Goal: Obtain resource: Obtain resource

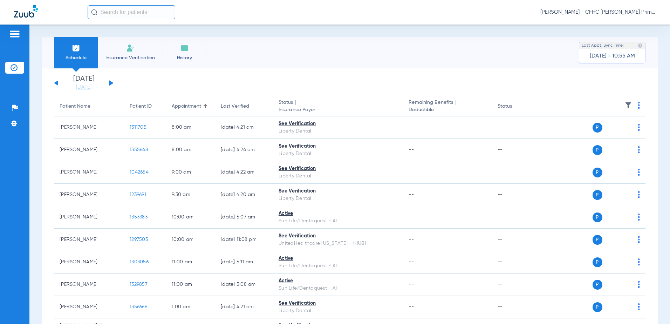
click at [110, 81] on button at bounding box center [111, 82] width 4 height 5
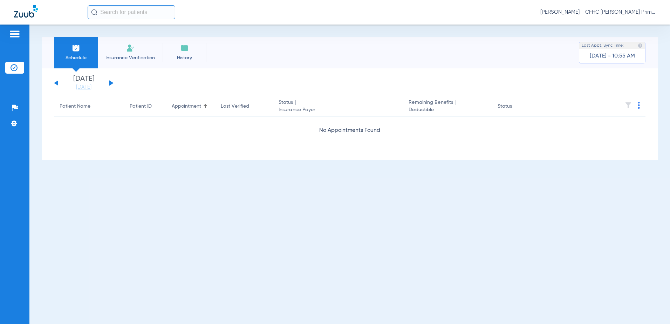
click at [110, 81] on button at bounding box center [111, 82] width 4 height 5
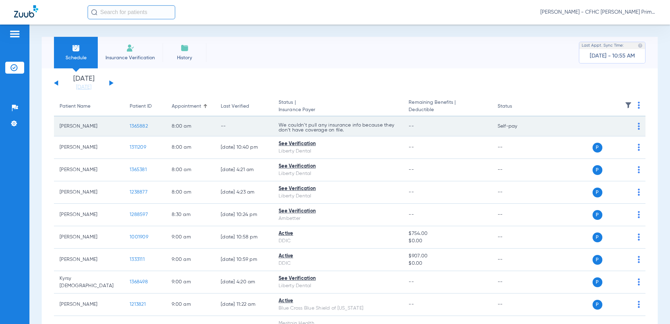
click at [137, 124] on span "1365882" at bounding box center [139, 126] width 18 height 5
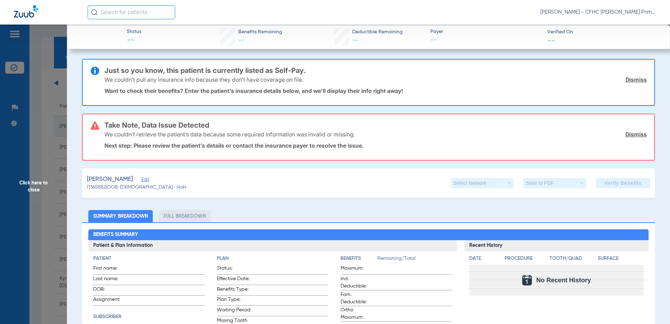
type input "[PERSON_NAME]"
type input "[DATE]"
click at [148, 181] on span "Edit" at bounding box center [145, 180] width 6 height 7
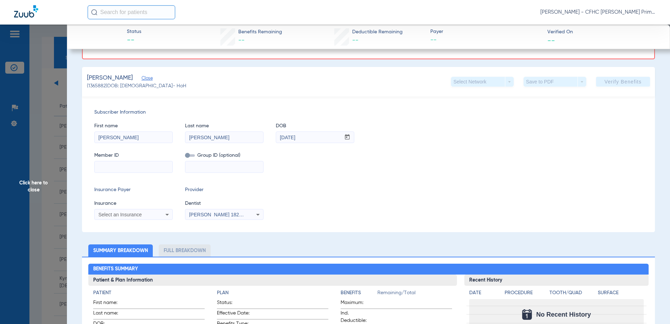
scroll to position [105, 0]
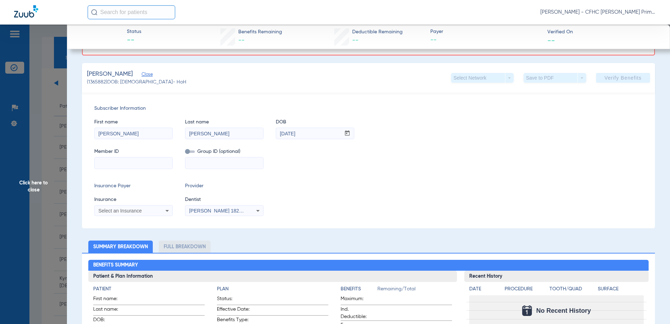
click at [33, 183] on span "Click here to close" at bounding box center [33, 187] width 67 height 324
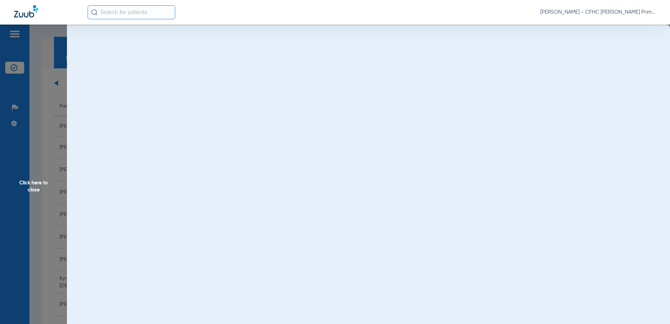
scroll to position [0, 0]
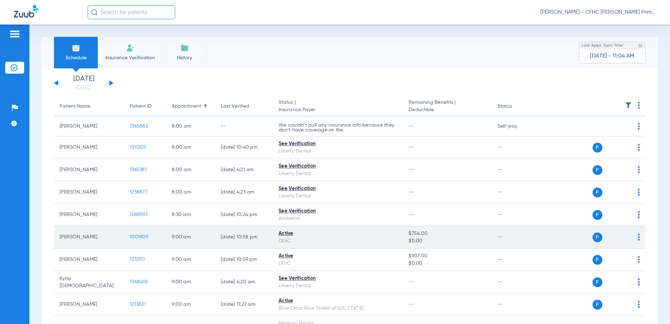
click at [139, 234] on td "1001909" at bounding box center [145, 237] width 42 height 22
click at [138, 236] on span "1001909" at bounding box center [139, 236] width 19 height 5
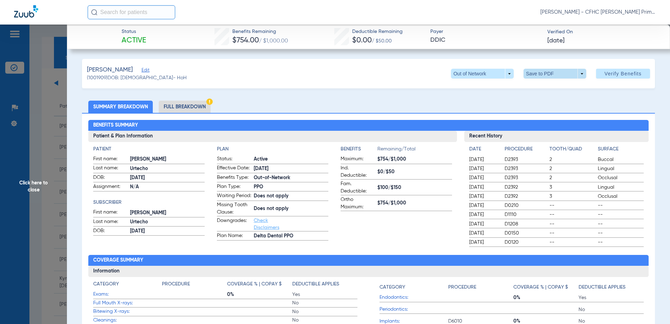
click at [538, 72] on span at bounding box center [555, 74] width 63 height 10
click at [550, 88] on span "Save to PDF" at bounding box center [552, 87] width 28 height 5
click at [34, 186] on span "Click here to close" at bounding box center [33, 187] width 67 height 324
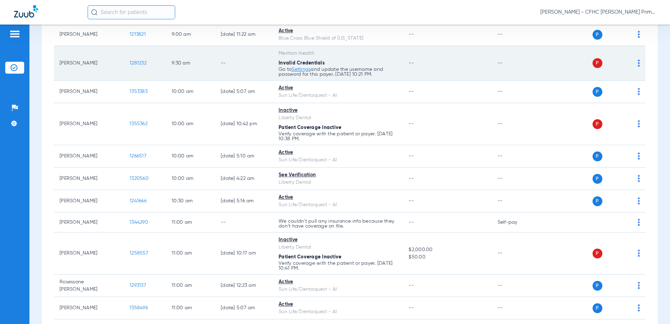
scroll to position [280, 0]
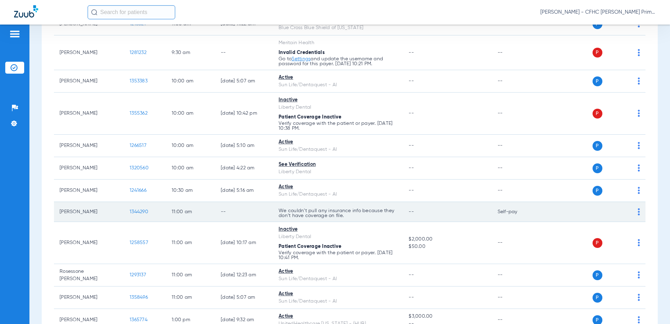
click at [146, 212] on span "1344290" at bounding box center [139, 211] width 19 height 5
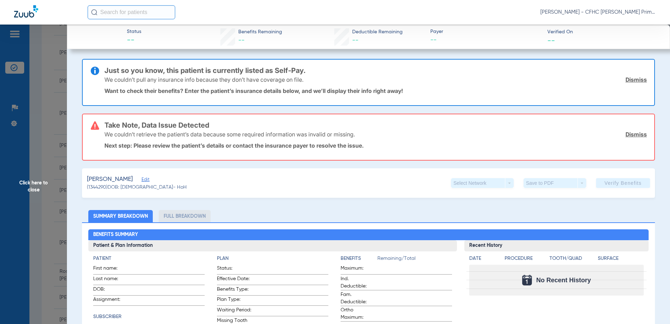
click at [30, 185] on span "Click here to close" at bounding box center [33, 187] width 67 height 324
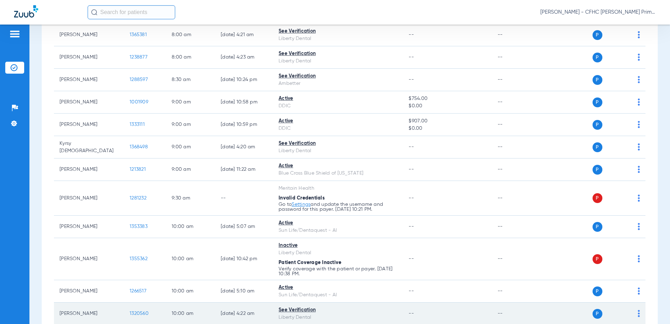
scroll to position [0, 0]
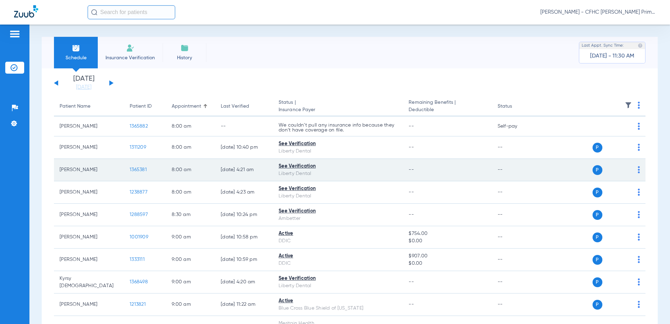
click at [144, 169] on span "1365381" at bounding box center [138, 169] width 17 height 5
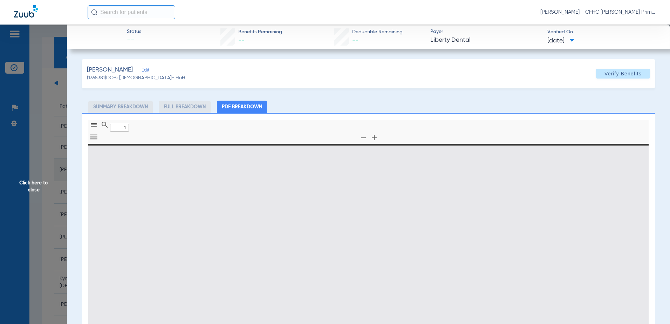
type input "0"
select select "page-width"
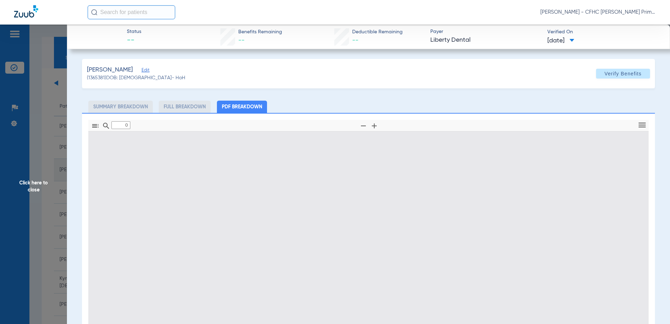
type input "1"
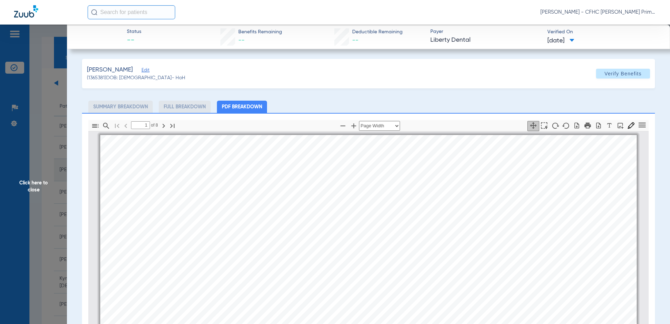
scroll to position [4, 0]
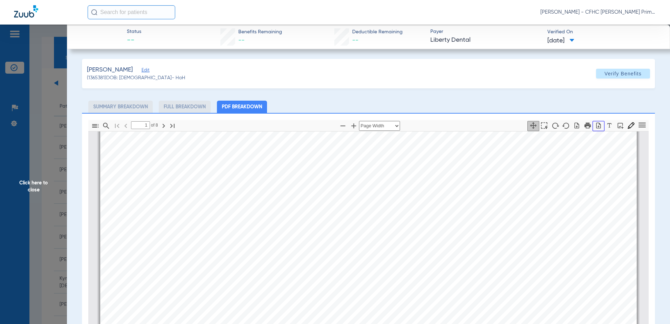
click at [595, 123] on icon "button" at bounding box center [598, 125] width 7 height 7
click at [29, 184] on span "Click here to close" at bounding box center [33, 187] width 67 height 324
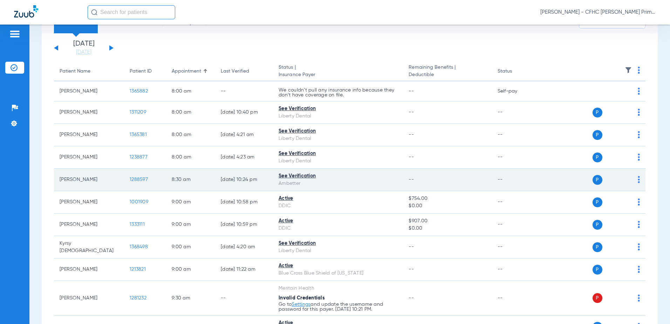
scroll to position [70, 0]
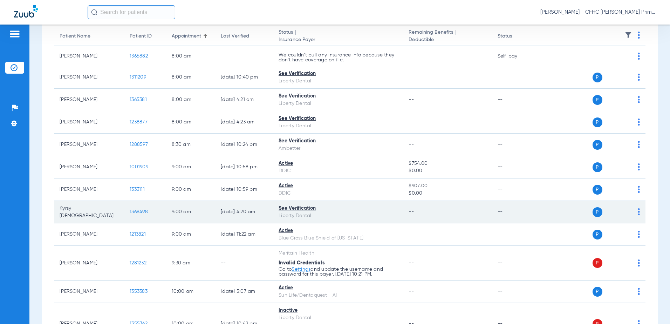
click at [136, 212] on span "1368498" at bounding box center [139, 211] width 18 height 5
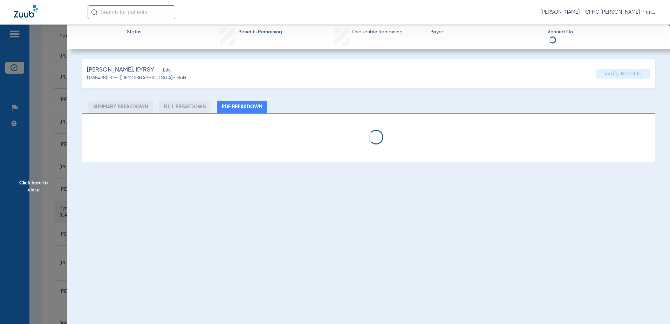
select select "page-width"
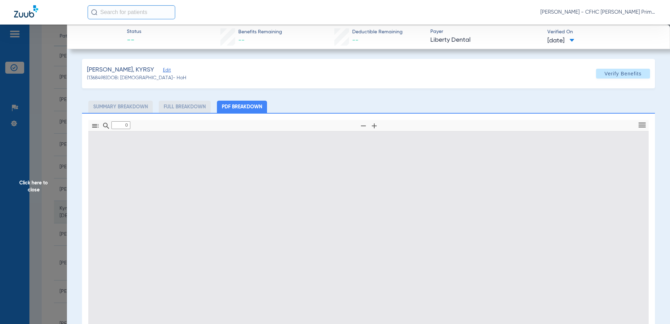
type input "1"
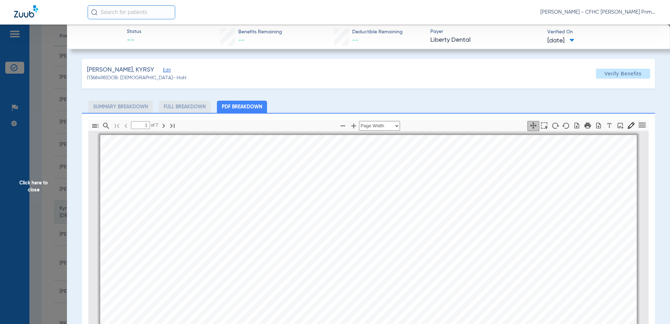
scroll to position [4, 0]
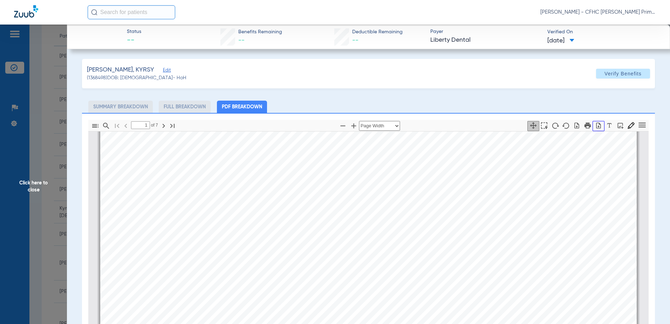
click at [595, 129] on icon "button" at bounding box center [598, 125] width 7 height 7
click at [35, 182] on span "Click here to close" at bounding box center [33, 187] width 67 height 324
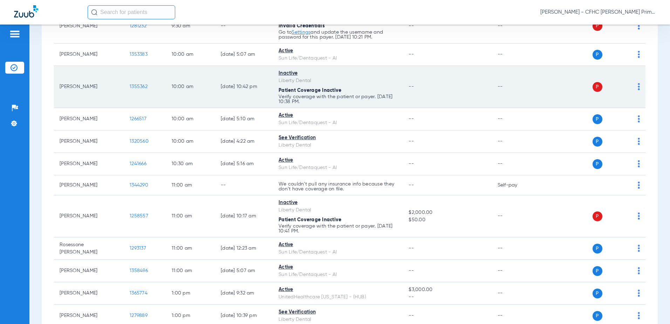
scroll to position [315, 0]
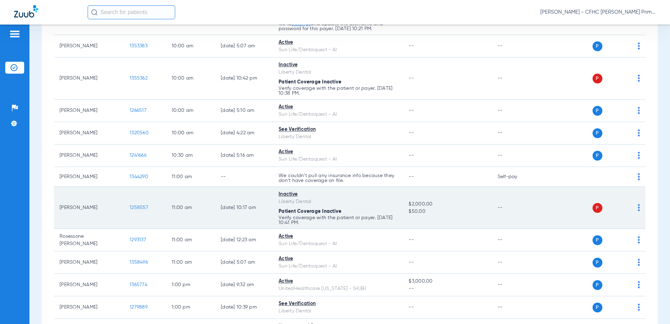
click at [137, 208] on span "1258557" at bounding box center [139, 207] width 19 height 5
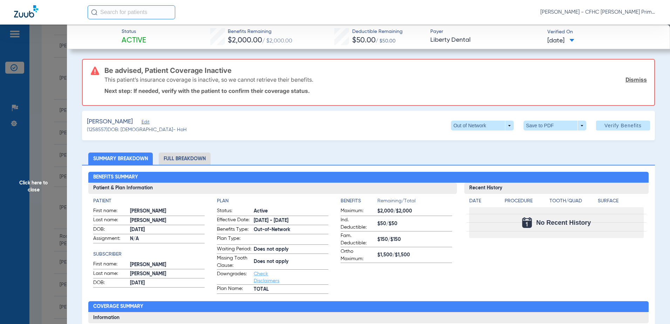
click at [148, 122] on span "Edit" at bounding box center [145, 123] width 6 height 7
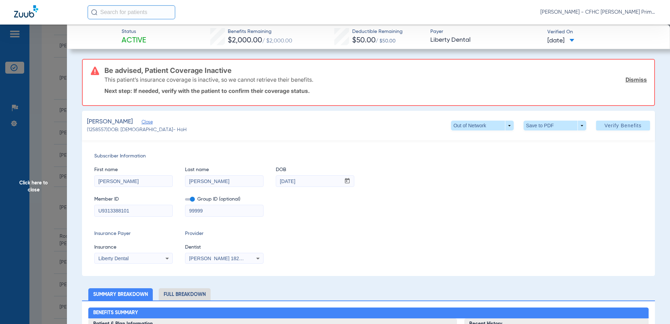
drag, startPoint x: 143, startPoint y: 210, endPoint x: 92, endPoint y: 211, distance: 51.5
click at [92, 211] on div "Subscriber Information First name [PERSON_NAME] Last name [PERSON_NAME] mm / dd…" at bounding box center [368, 208] width 573 height 136
click at [40, 182] on span "Click here to close" at bounding box center [33, 187] width 67 height 324
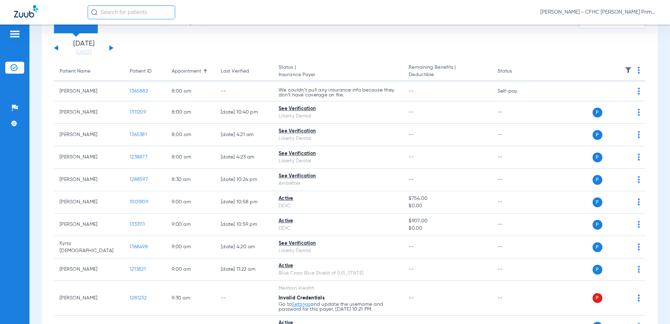
scroll to position [0, 0]
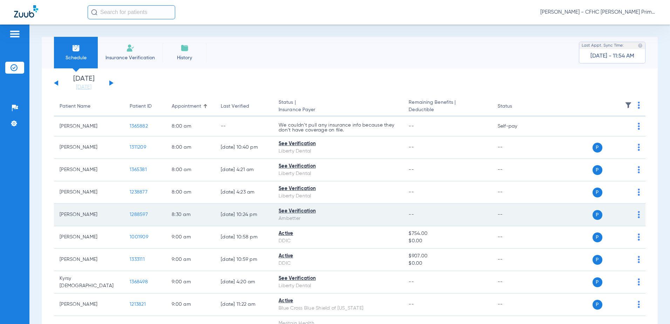
click at [140, 213] on span "1288597" at bounding box center [139, 214] width 18 height 5
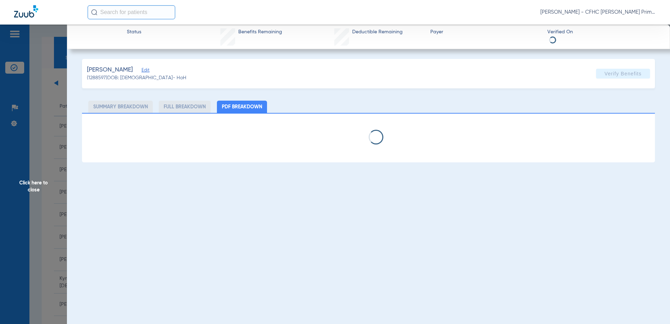
select select "page-width"
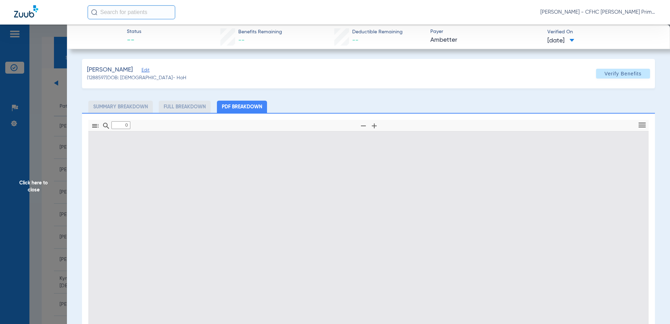
type input "1"
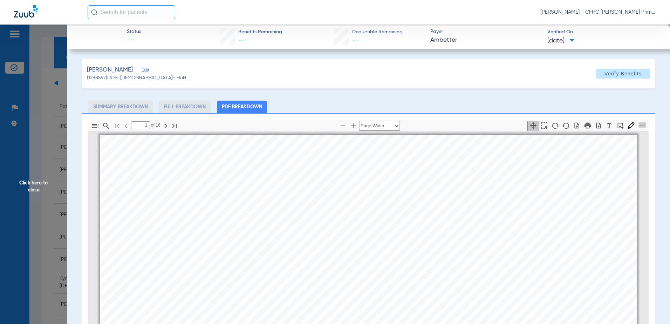
scroll to position [4, 0]
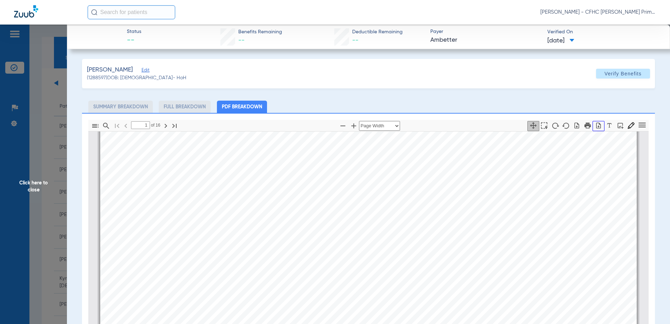
click at [596, 125] on icon "button" at bounding box center [598, 125] width 5 height 6
click at [40, 182] on span "Click here to close" at bounding box center [33, 187] width 67 height 324
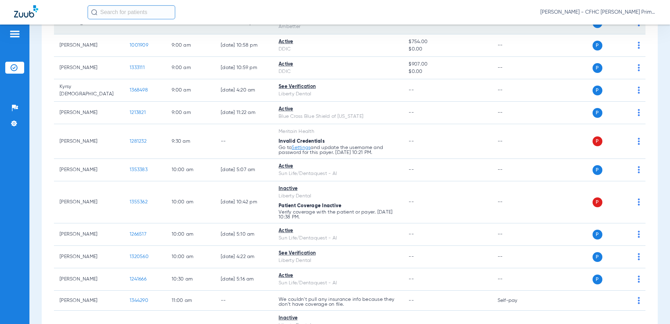
scroll to position [245, 0]
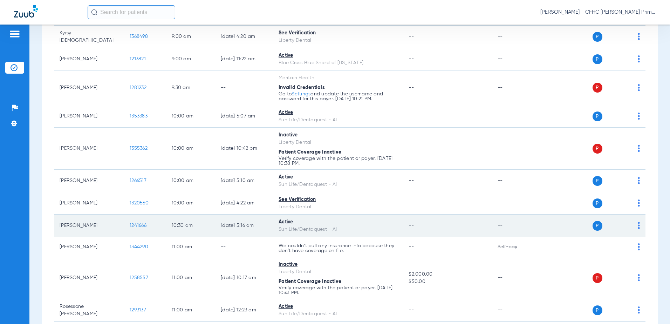
click at [140, 225] on span "1241666" at bounding box center [138, 225] width 17 height 5
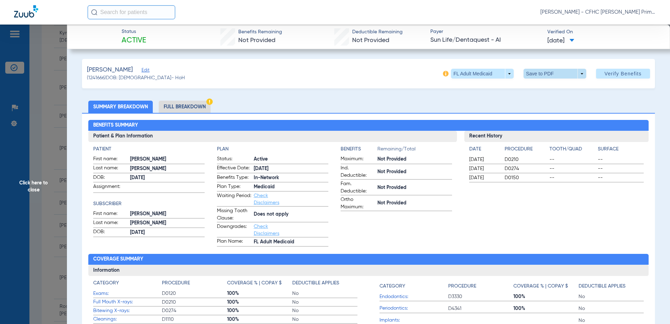
click at [546, 74] on span at bounding box center [554, 73] width 17 height 17
click at [541, 90] on span "Save to PDF" at bounding box center [552, 87] width 28 height 5
